Goal: Register for event/course

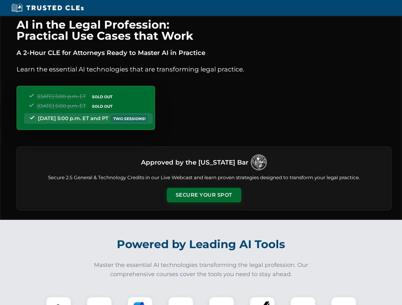
click at [204, 195] on button "Secure Your Spot" at bounding box center [204, 195] width 74 height 15
